Goal: Check status: Check status

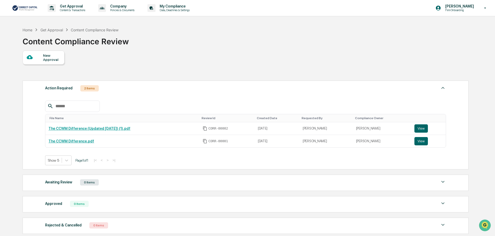
click at [204, 65] on div "New Approval Action Required 2 Items File Name Review Id Created Date Requested…" at bounding box center [246, 144] width 446 height 186
click at [93, 90] on div "2 Items" at bounding box center [89, 88] width 18 height 6
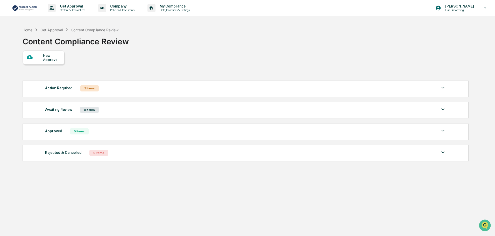
click at [94, 90] on div "2 Items" at bounding box center [89, 88] width 18 height 6
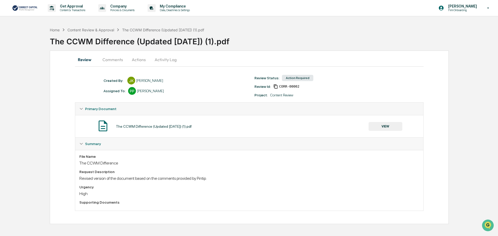
click at [141, 58] on button "Actions" at bounding box center [138, 59] width 23 height 12
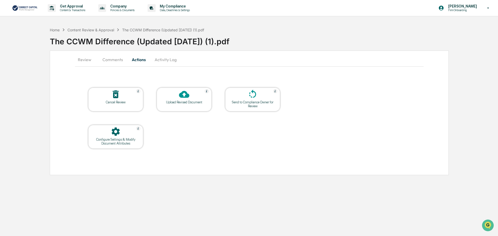
click at [102, 62] on button "Comments" at bounding box center [112, 59] width 29 height 12
